Goal: Information Seeking & Learning: Learn about a topic

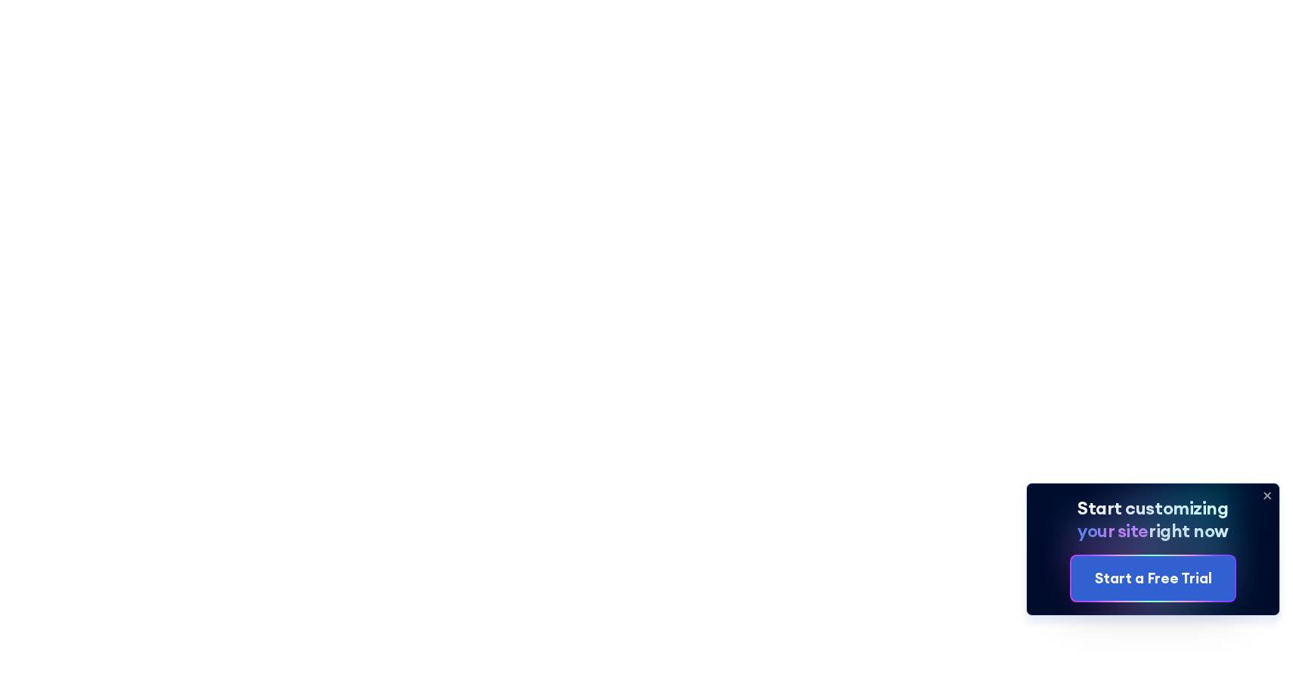
click at [1272, 493] on icon at bounding box center [1268, 495] width 24 height 24
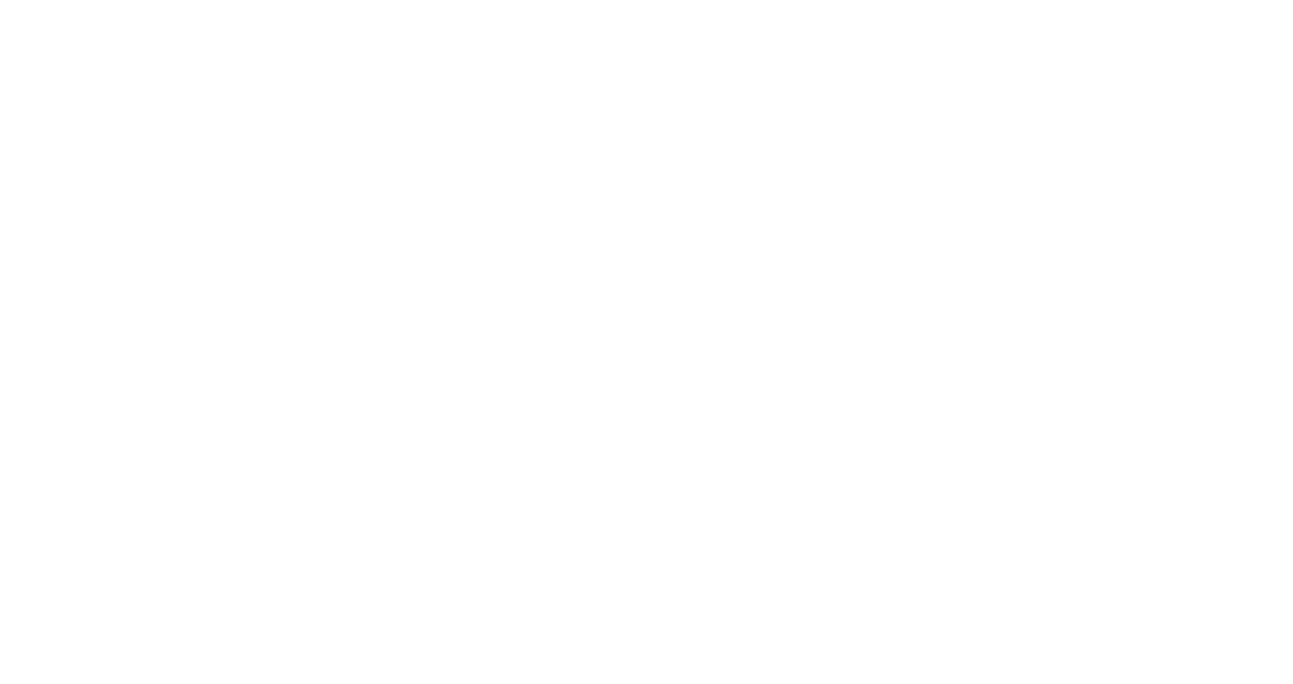
click at [840, 78] on nav "Product works with SharePoint Microsoft Teams SAP Explore Templates Elements In…" at bounding box center [729, 72] width 823 height 33
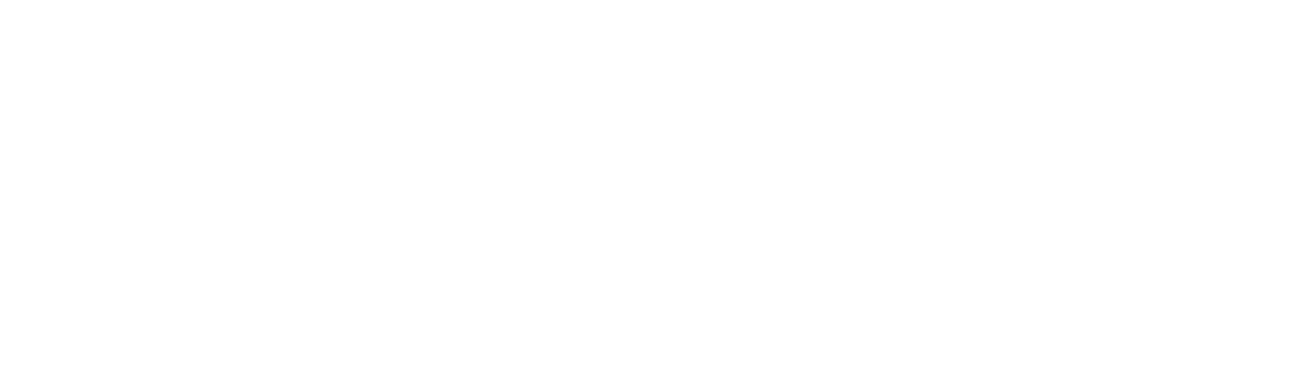
click at [706, 169] on div "Modern SharePoint Intranet Designs That Work" at bounding box center [647, 238] width 728 height 140
